Goal: Task Accomplishment & Management: Use online tool/utility

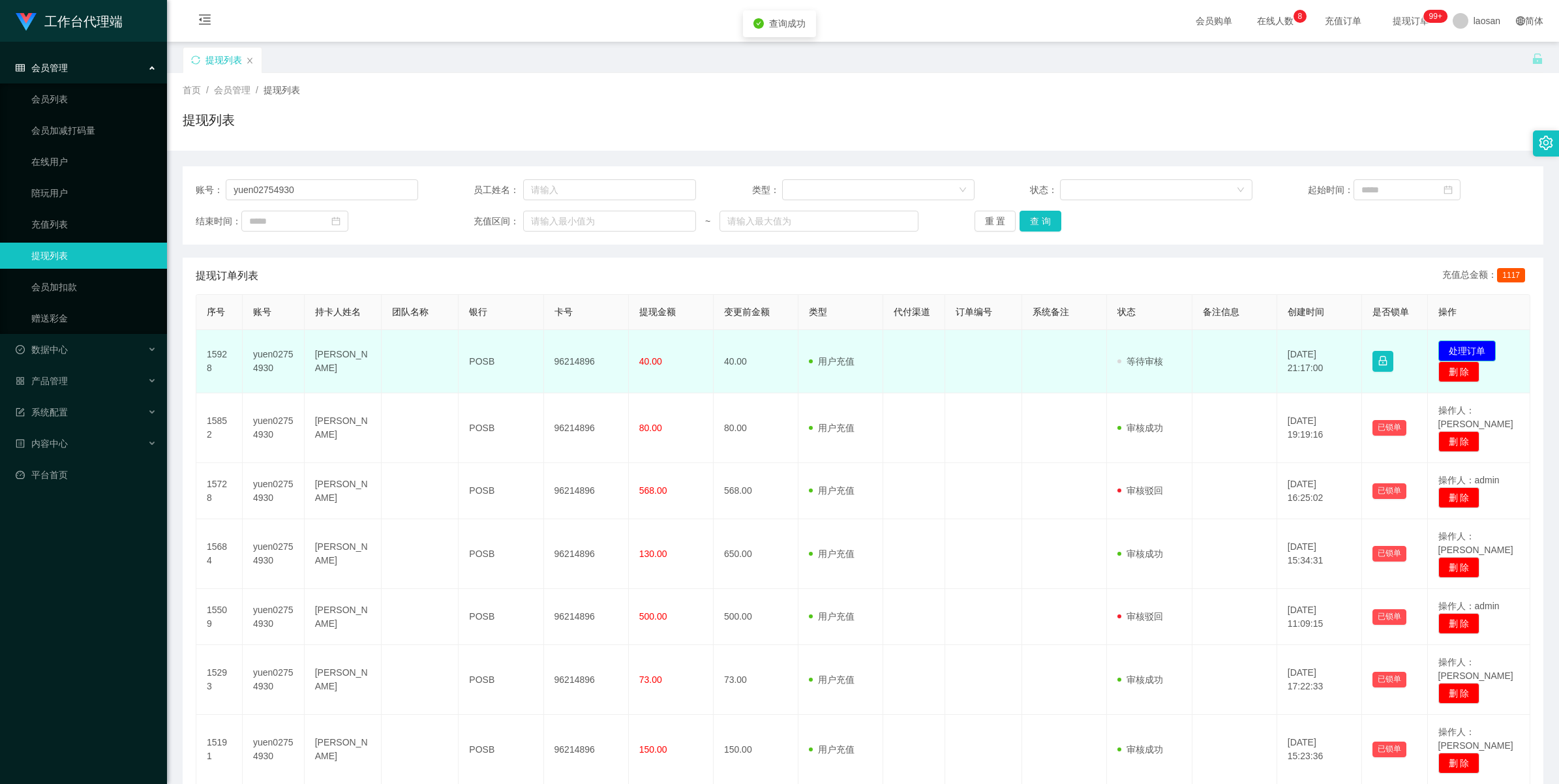
click at [655, 352] on button "处理订单" at bounding box center [1467, 350] width 57 height 21
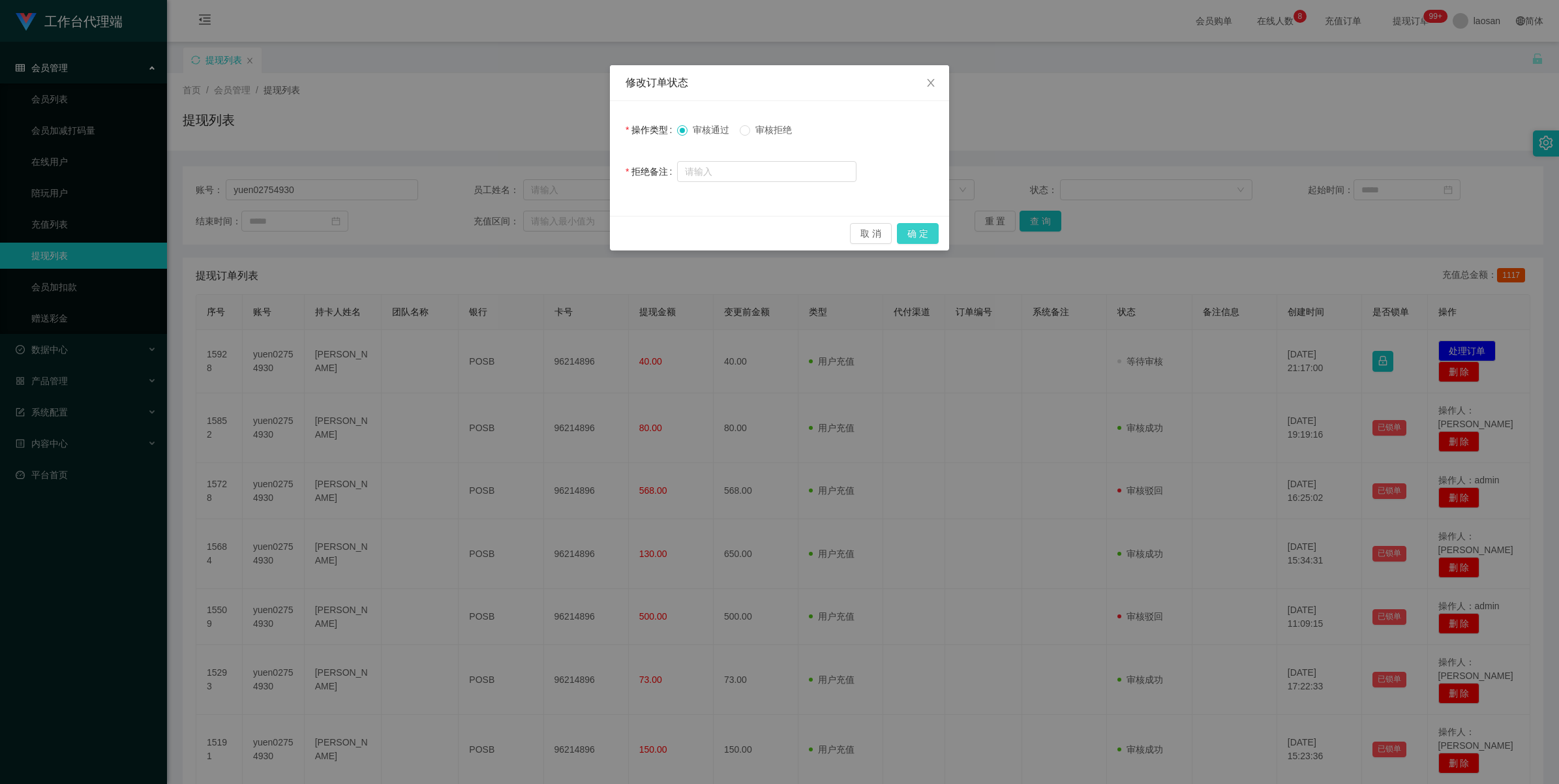
click at [655, 232] on button "确 定" at bounding box center [917, 233] width 41 height 21
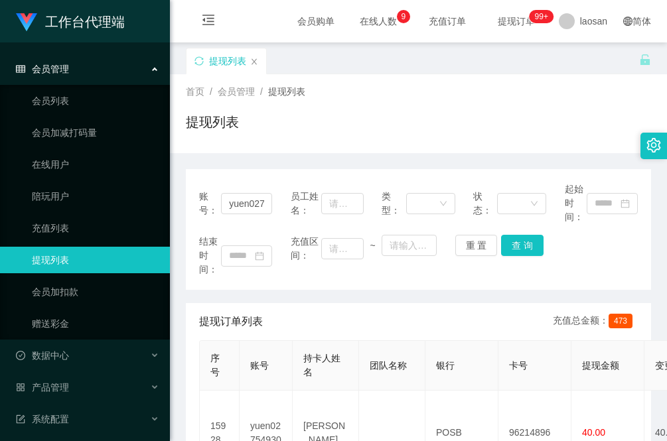
drag, startPoint x: 197, startPoint y: 144, endPoint x: 236, endPoint y: 236, distance: 99.6
click at [197, 144] on div "首页 / 会员管理 / 提现列表 / 提现列表" at bounding box center [418, 113] width 497 height 79
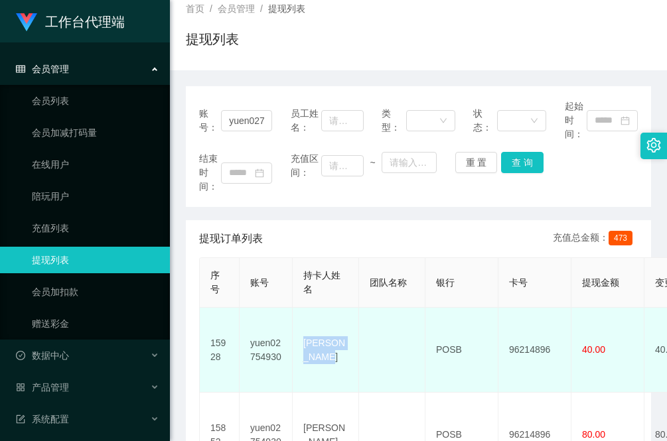
drag, startPoint x: 336, startPoint y: 356, endPoint x: 302, endPoint y: 335, distance: 39.6
click at [302, 335] on td "[PERSON_NAME]" at bounding box center [326, 350] width 66 height 85
copy td "[PERSON_NAME]"
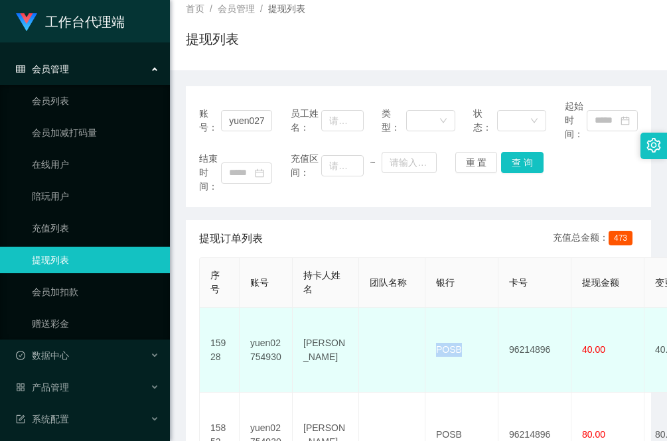
drag, startPoint x: 471, startPoint y: 350, endPoint x: 435, endPoint y: 349, distance: 35.8
click at [435, 349] on td "POSB" at bounding box center [461, 350] width 73 height 85
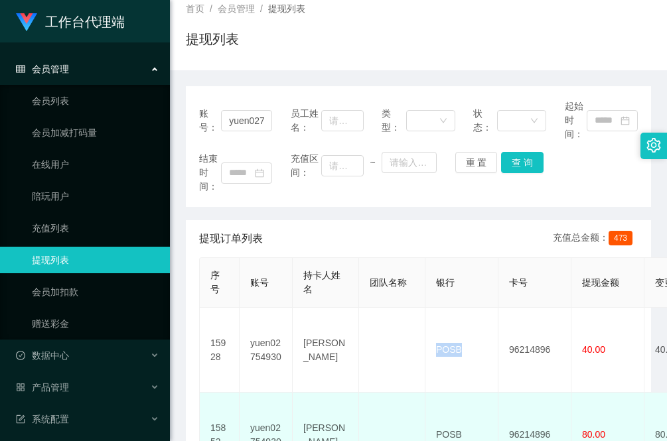
copy td "POSB"
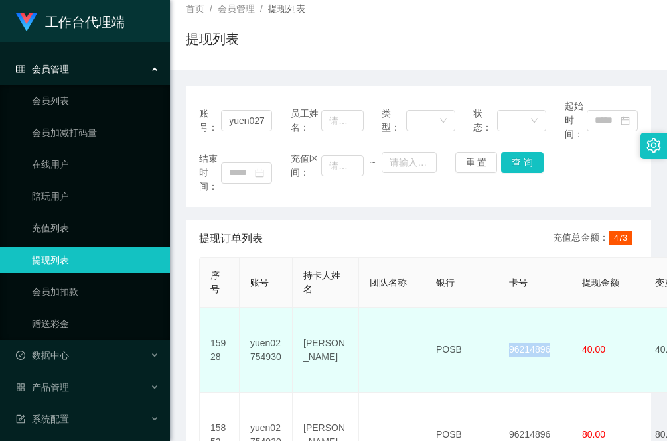
drag, startPoint x: 561, startPoint y: 342, endPoint x: 501, endPoint y: 346, distance: 59.9
click at [501, 346] on td "96214896" at bounding box center [534, 350] width 73 height 85
copy td "96214896"
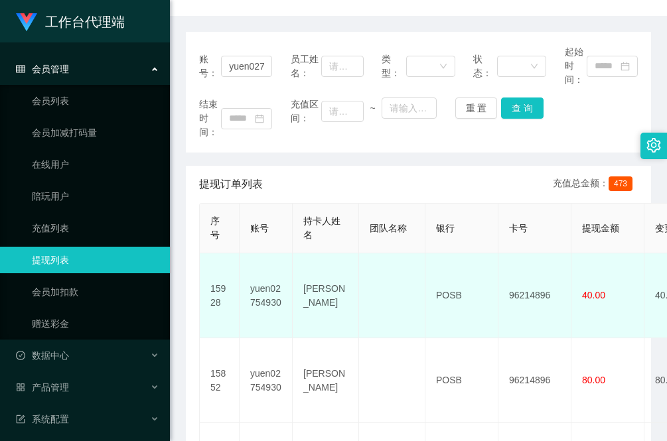
scroll to position [166, 0]
